Goal: Find specific page/section: Find specific page/section

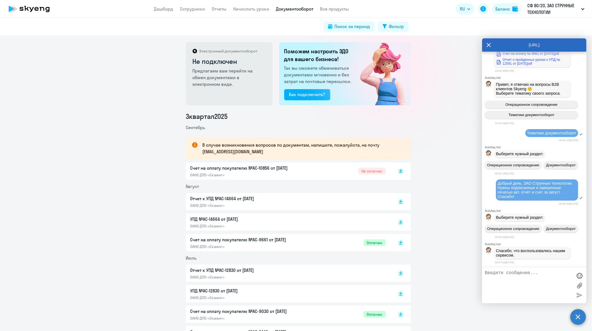
scroll to position [12338, 0]
click at [529, 185] on div "Добрый день. ЗАО Струнные технологии. Нужны подписанные и заверенные печатью ак…" at bounding box center [537, 190] width 79 height 18
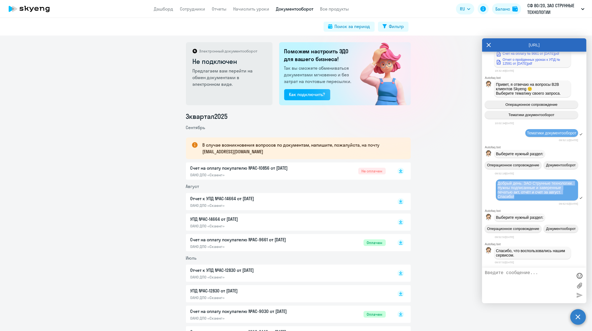
copy span "Добрый день. ЗАО Струнные технологии. Нужны подписанные и заверенные печатью ак…"
click at [581, 315] on circle at bounding box center [579, 317] width 16 height 16
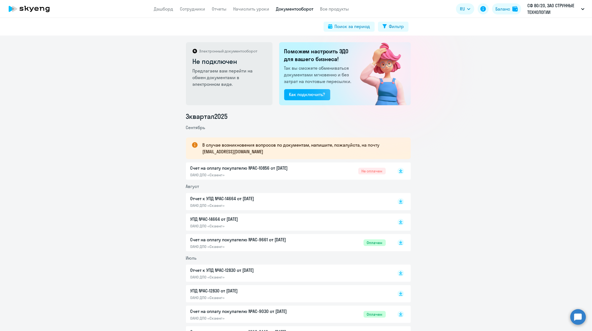
click at [576, 314] on circle at bounding box center [579, 317] width 16 height 16
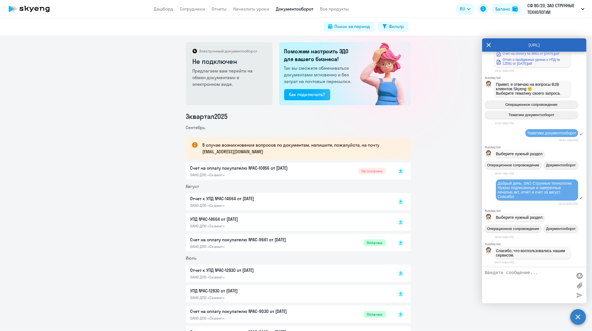
scroll to position [12391, 0]
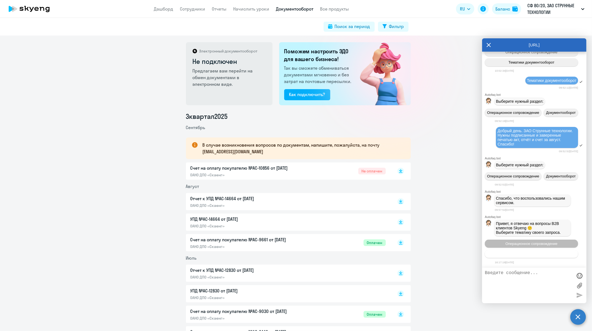
click at [523, 254] on span "Тематики документооборот" at bounding box center [532, 254] width 46 height 4
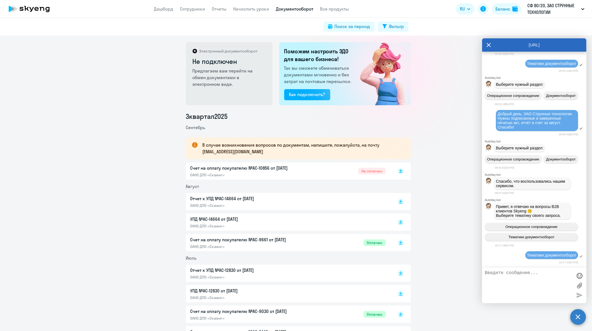
scroll to position [12451, 0]
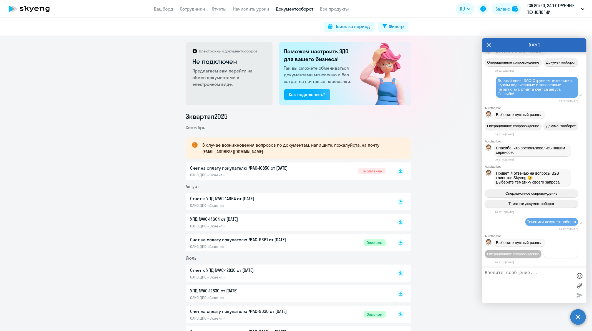
click at [547, 254] on span "Документооборот" at bounding box center [562, 254] width 30 height 4
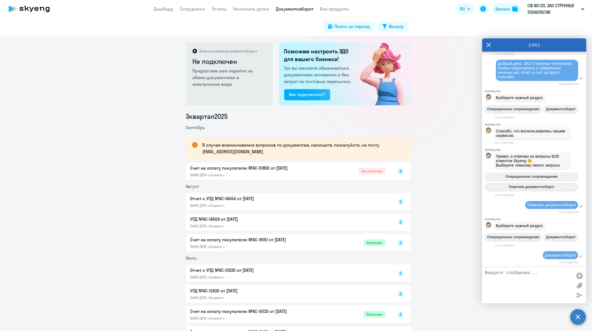
scroll to position [12542, 0]
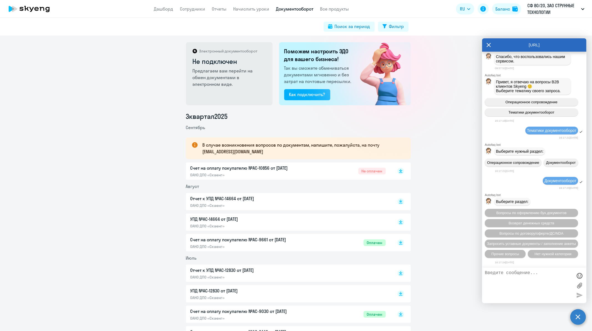
click at [527, 281] on textarea at bounding box center [529, 285] width 88 height 30
paste textarea "Добрый день. ЗАО Струнные технологии. Нужны подписанные и заверенные печатью ак…"
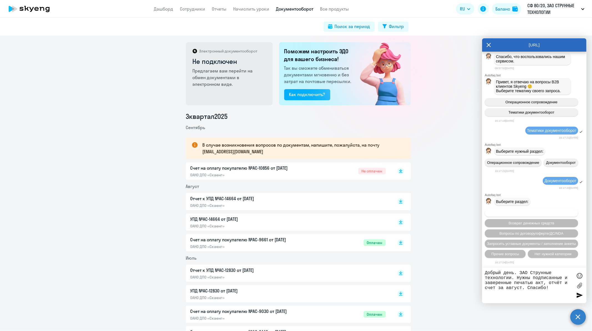
type textarea "Добрый день. ЗАО Струнные технологии. Нужны подписанные и заверенные печатью ак…"
click at [532, 213] on span "Вопросы по оформлению бух.документов" at bounding box center [532, 213] width 70 height 4
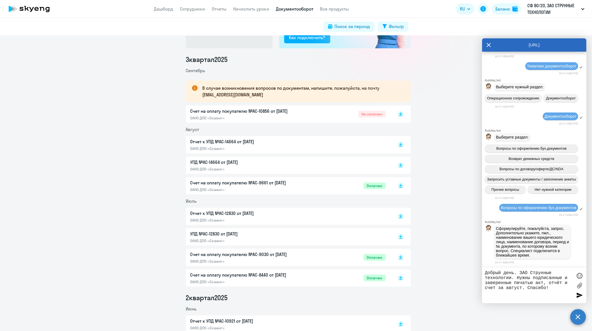
scroll to position [62, 0]
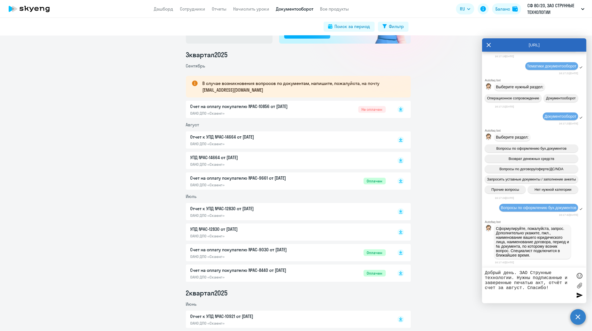
click at [551, 288] on textarea "Добрый день. ЗАО Струнные технологии. Нужны подписанные и заверенные печатью ак…" at bounding box center [529, 285] width 88 height 30
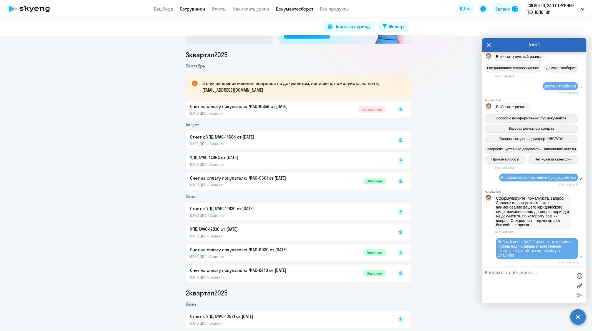
click at [198, 11] on link "Сотрудники" at bounding box center [192, 9] width 25 height 6
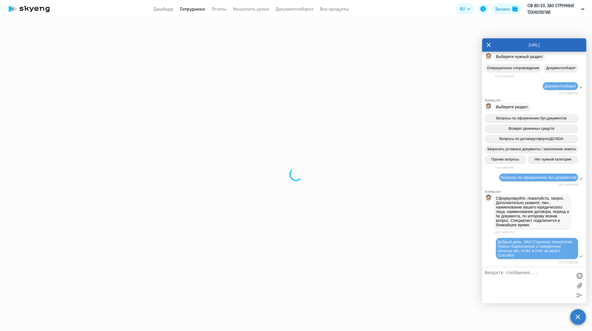
select select "30"
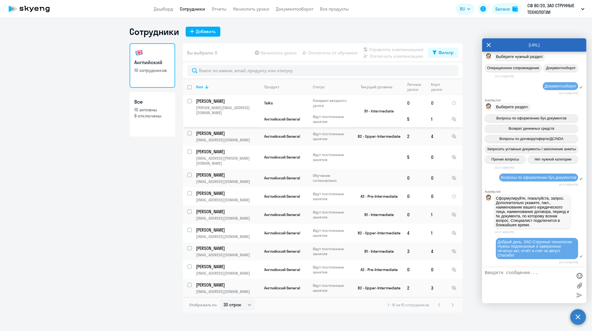
click at [227, 102] on p "[PERSON_NAME]" at bounding box center [227, 101] width 63 height 6
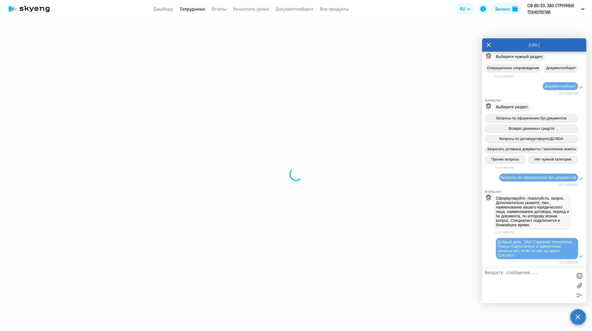
select select "english"
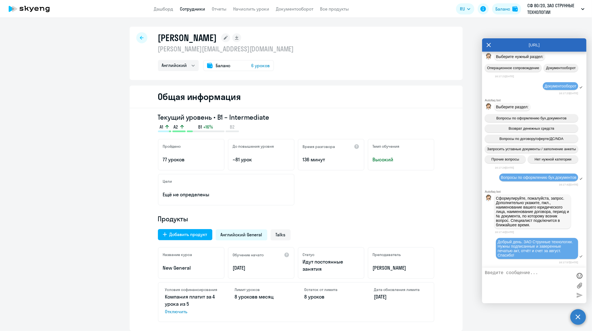
drag, startPoint x: 283, startPoint y: 38, endPoint x: 152, endPoint y: 38, distance: 130.8
click at [152, 38] on div "[PERSON_NAME] [PERSON_NAME][EMAIL_ADDRESS][DOMAIN_NAME] Английский Баланс 6 уро…" at bounding box center [296, 53] width 333 height 53
copy h1 "[PERSON_NAME]"
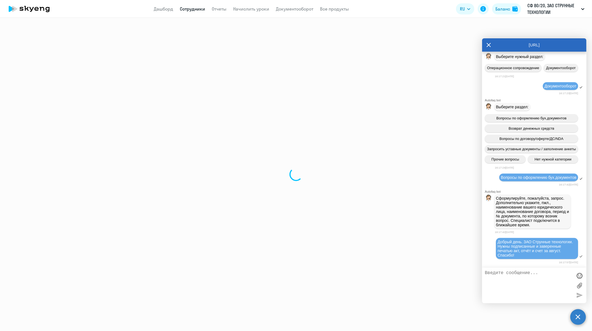
select select "30"
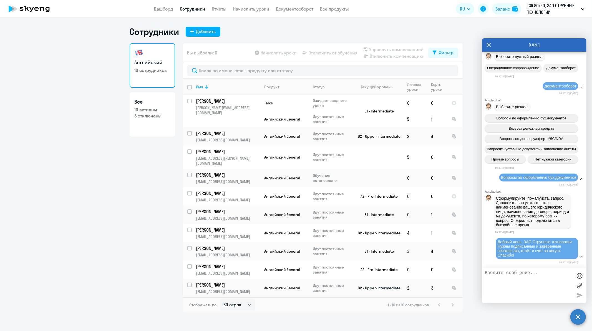
click at [216, 282] on p "[PERSON_NAME]" at bounding box center [227, 285] width 63 height 6
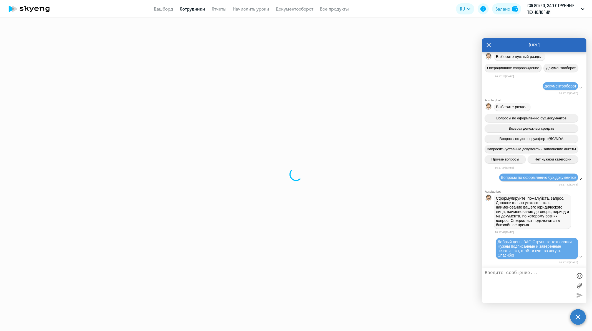
click at [216, 277] on div at bounding box center [296, 174] width 592 height 313
select select "english"
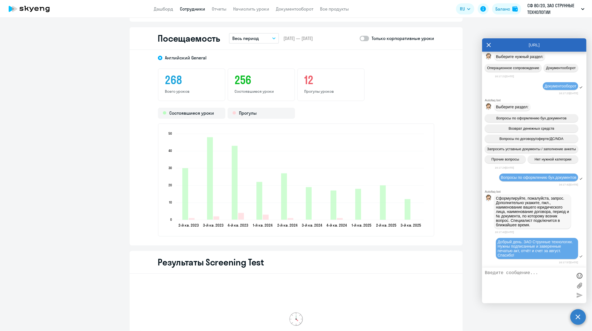
scroll to position [710, 0]
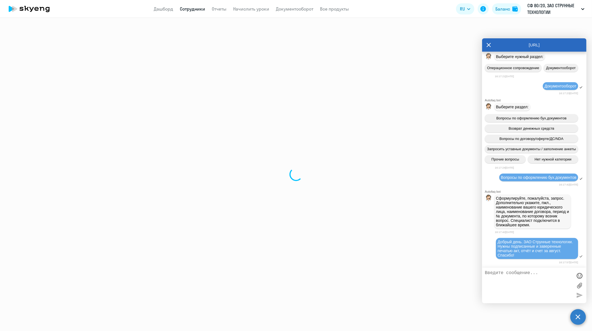
select select "30"
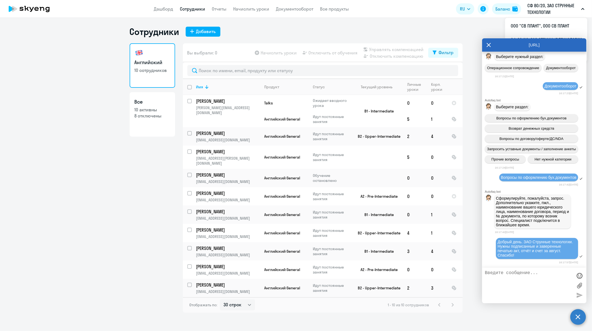
click at [490, 46] on icon at bounding box center [489, 45] width 4 height 4
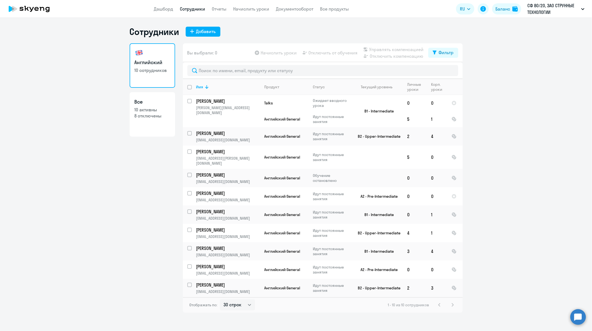
click at [146, 128] on link "Все 10 активны 8 отключены" at bounding box center [153, 114] width 46 height 44
select select "30"
